Goal: Find contact information: Find contact information

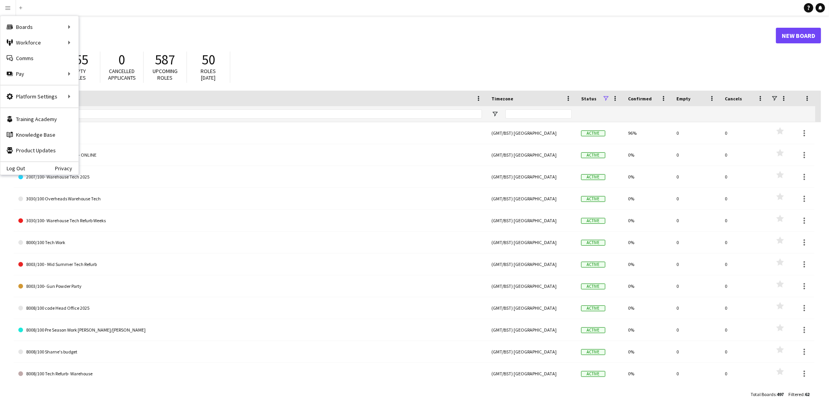
drag, startPoint x: 186, startPoint y: 26, endPoint x: 178, endPoint y: 26, distance: 7.8
click at [185, 25] on header "Boards New Board" at bounding box center [418, 35] width 808 height 24
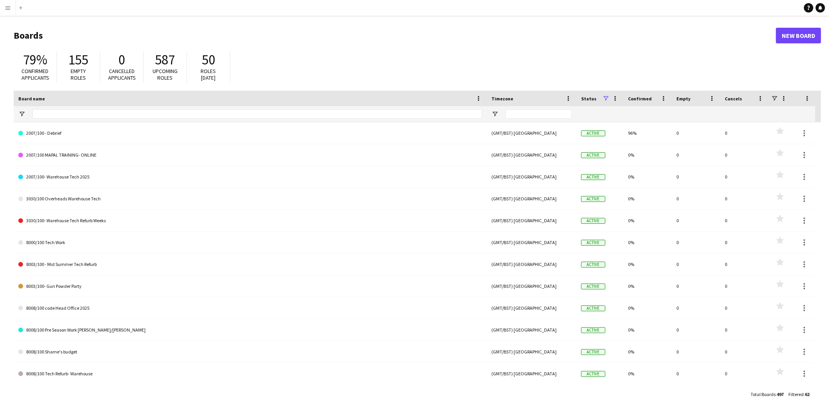
click at [5, 8] on app-icon "Menu" at bounding box center [8, 8] width 6 height 6
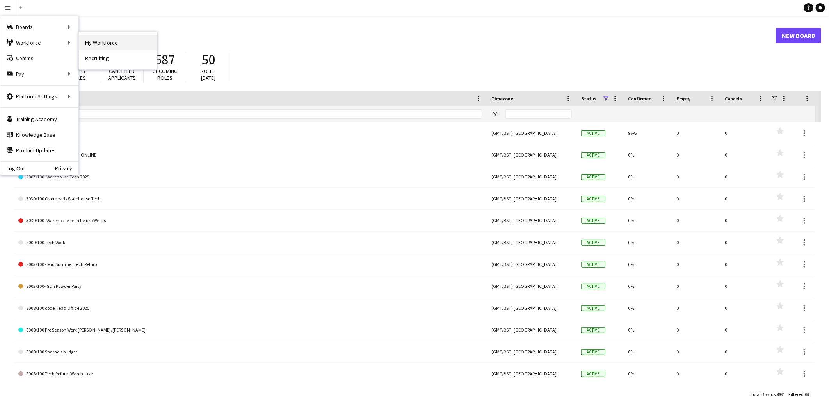
click at [105, 44] on link "My Workforce" at bounding box center [118, 43] width 78 height 16
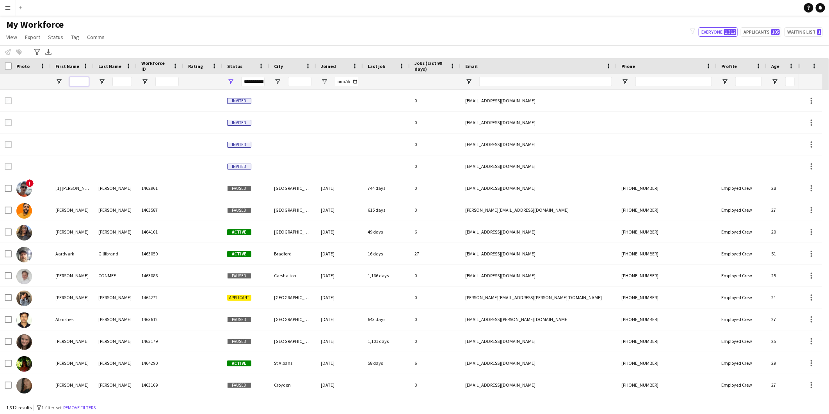
click at [75, 78] on input "First Name Filter Input" at bounding box center [79, 81] width 20 height 9
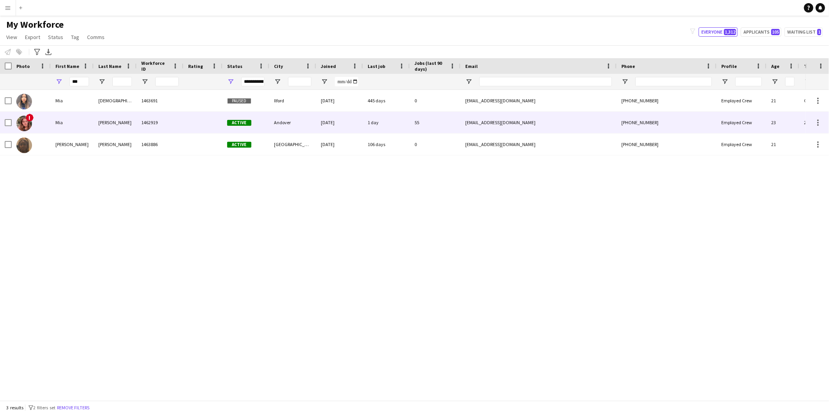
click at [115, 127] on div "[PERSON_NAME]" at bounding box center [115, 122] width 43 height 21
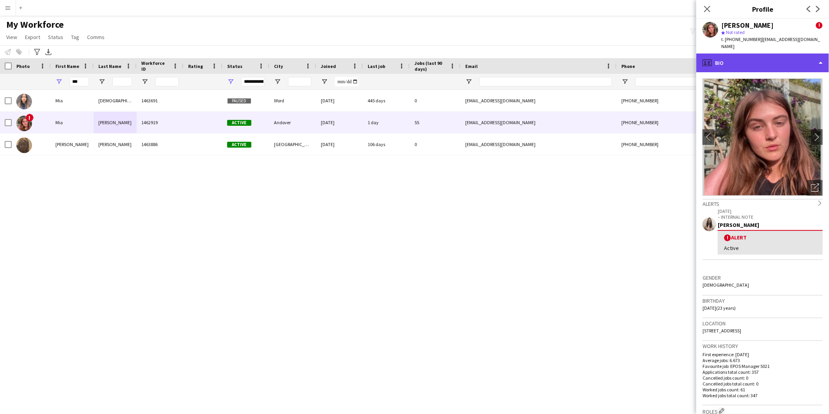
click at [773, 53] on div "profile Bio" at bounding box center [762, 62] width 133 height 19
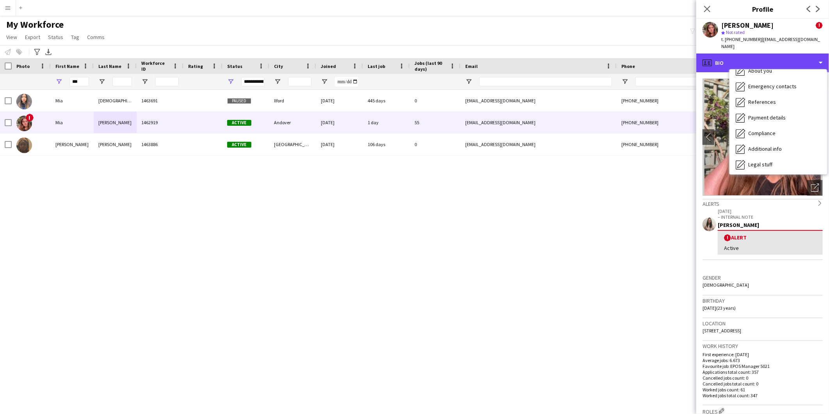
scroll to position [104, 0]
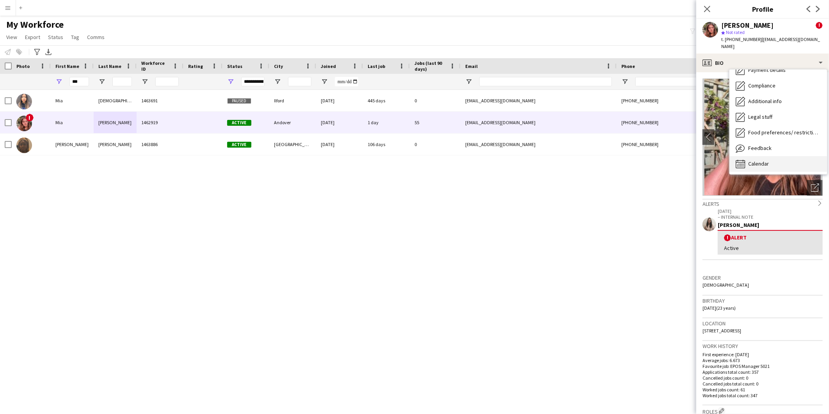
click at [765, 160] on span "Calendar" at bounding box center [758, 163] width 21 height 7
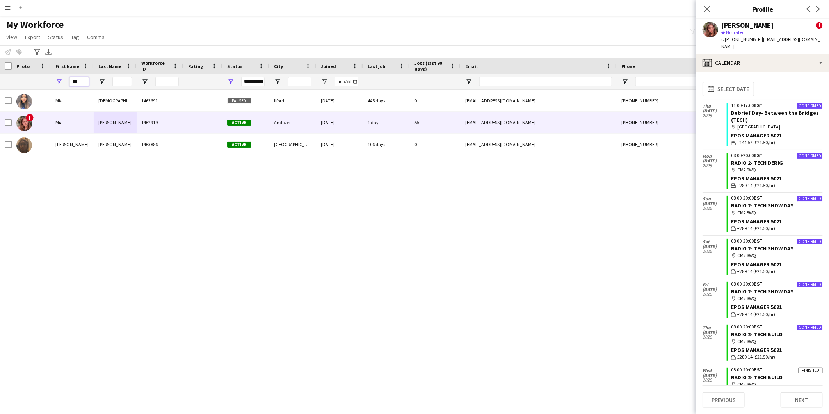
click at [80, 82] on input "***" at bounding box center [79, 81] width 20 height 9
type input "*"
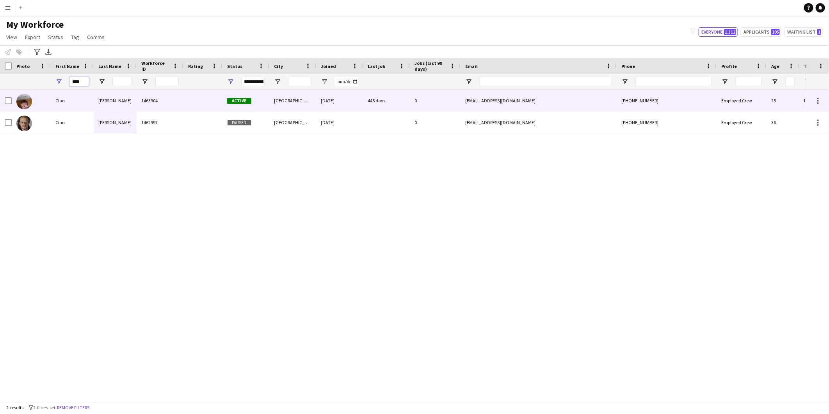
type input "****"
click at [121, 103] on div "[PERSON_NAME]" at bounding box center [115, 100] width 43 height 21
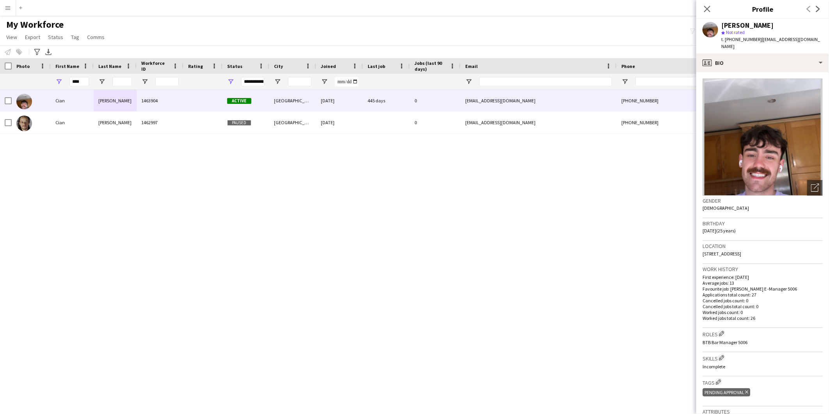
drag, startPoint x: 778, startPoint y: 246, endPoint x: 697, endPoint y: 245, distance: 81.6
click at [697, 245] on app-crew-profile-bio "Open photos pop-in Gender [DEMOGRAPHIC_DATA] Birthday [DEMOGRAPHIC_DATA] (25 ye…" at bounding box center [762, 243] width 133 height 342
copy span "[STREET_ADDRESS]"
drag, startPoint x: 803, startPoint y: 39, endPoint x: 760, endPoint y: 41, distance: 43.0
click at [760, 41] on div "[PERSON_NAME] star Not rated t. [PHONE_NUMBER] | [EMAIL_ADDRESS][DOMAIN_NAME]" at bounding box center [762, 36] width 133 height 35
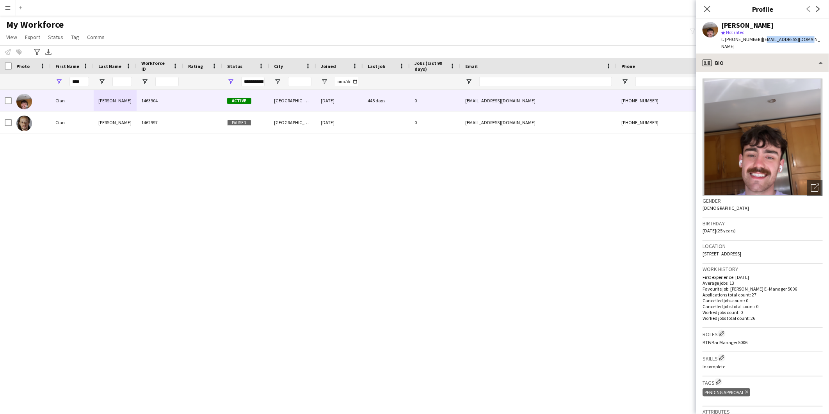
copy span "[EMAIL_ADDRESS][DOMAIN_NAME]"
click at [740, 39] on span "t. [PHONE_NUMBER]" at bounding box center [741, 39] width 41 height 6
copy span "447570353455"
drag, startPoint x: 781, startPoint y: 244, endPoint x: 701, endPoint y: 246, distance: 79.3
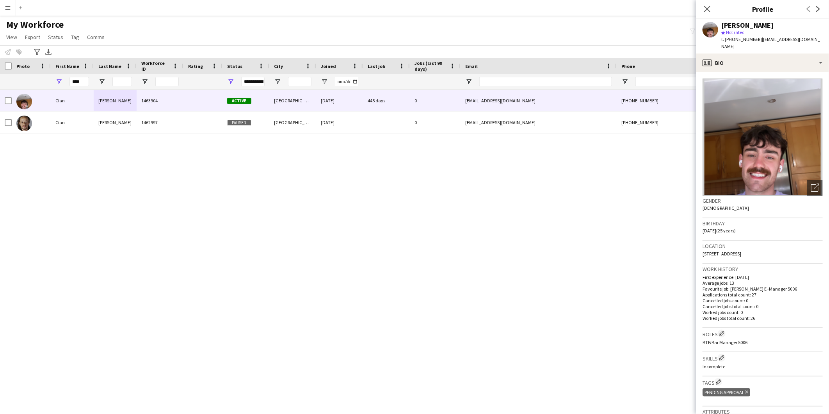
click at [701, 246] on app-crew-profile-bio "Open photos pop-in Gender [DEMOGRAPHIC_DATA] Birthday [DEMOGRAPHIC_DATA] (25 ye…" at bounding box center [762, 243] width 133 height 342
copy span "[STREET_ADDRESS]"
drag, startPoint x: 802, startPoint y: 41, endPoint x: 758, endPoint y: 43, distance: 43.8
click at [758, 43] on div "[PERSON_NAME] star Not rated t. [PHONE_NUMBER] | [EMAIL_ADDRESS][DOMAIN_NAME]" at bounding box center [762, 36] width 133 height 35
copy span "[EMAIL_ADDRESS][DOMAIN_NAME]"
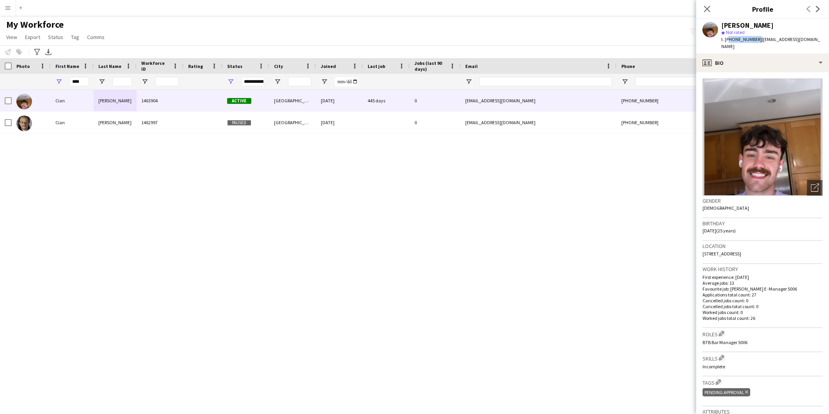
drag, startPoint x: 755, startPoint y: 38, endPoint x: 727, endPoint y: 42, distance: 28.4
click at [727, 42] on div "t. [PHONE_NUMBER] | [EMAIL_ADDRESS][DOMAIN_NAME]" at bounding box center [771, 43] width 101 height 14
copy span "447570353455"
